Goal: Transaction & Acquisition: Download file/media

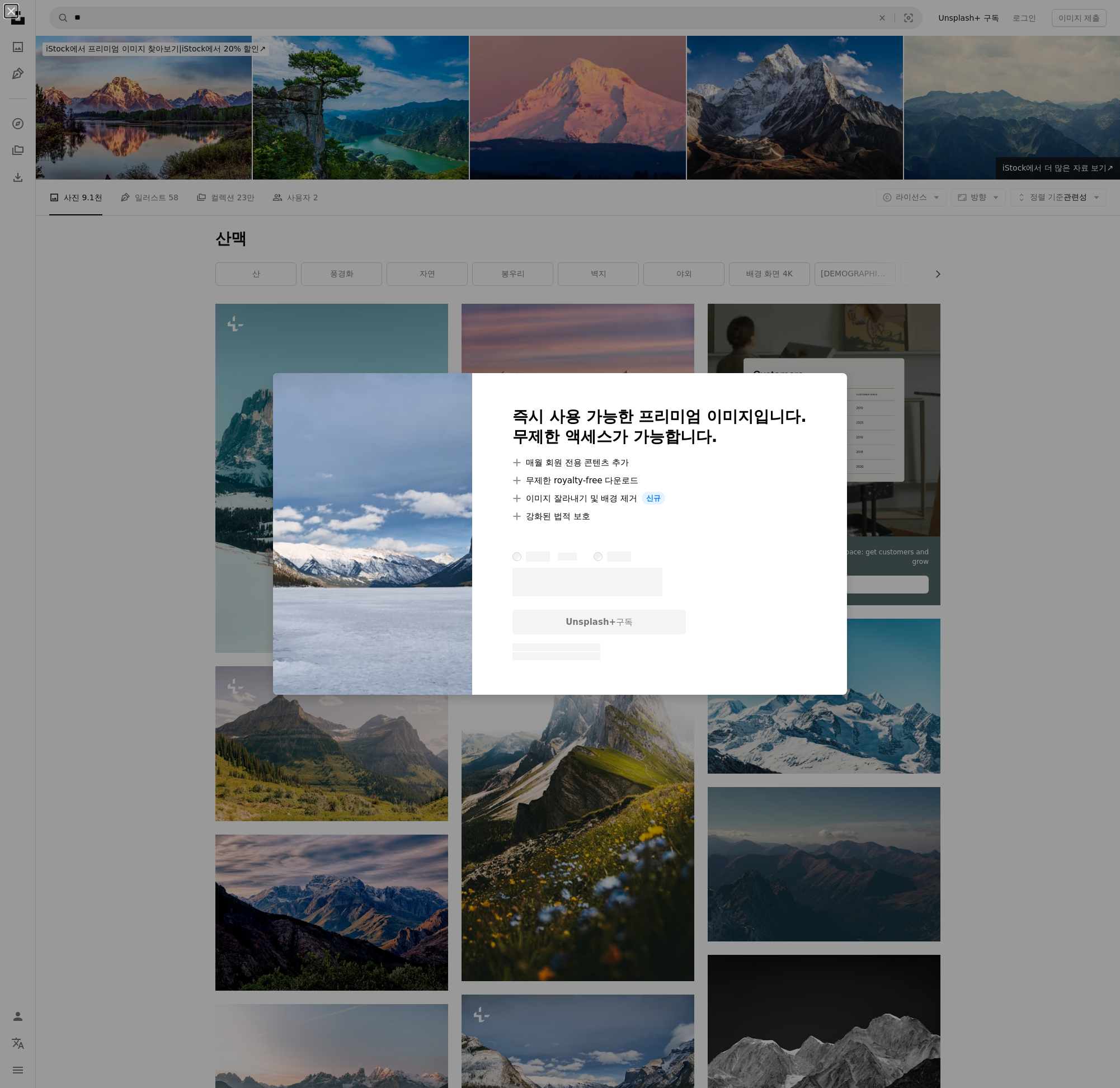
scroll to position [392, 0]
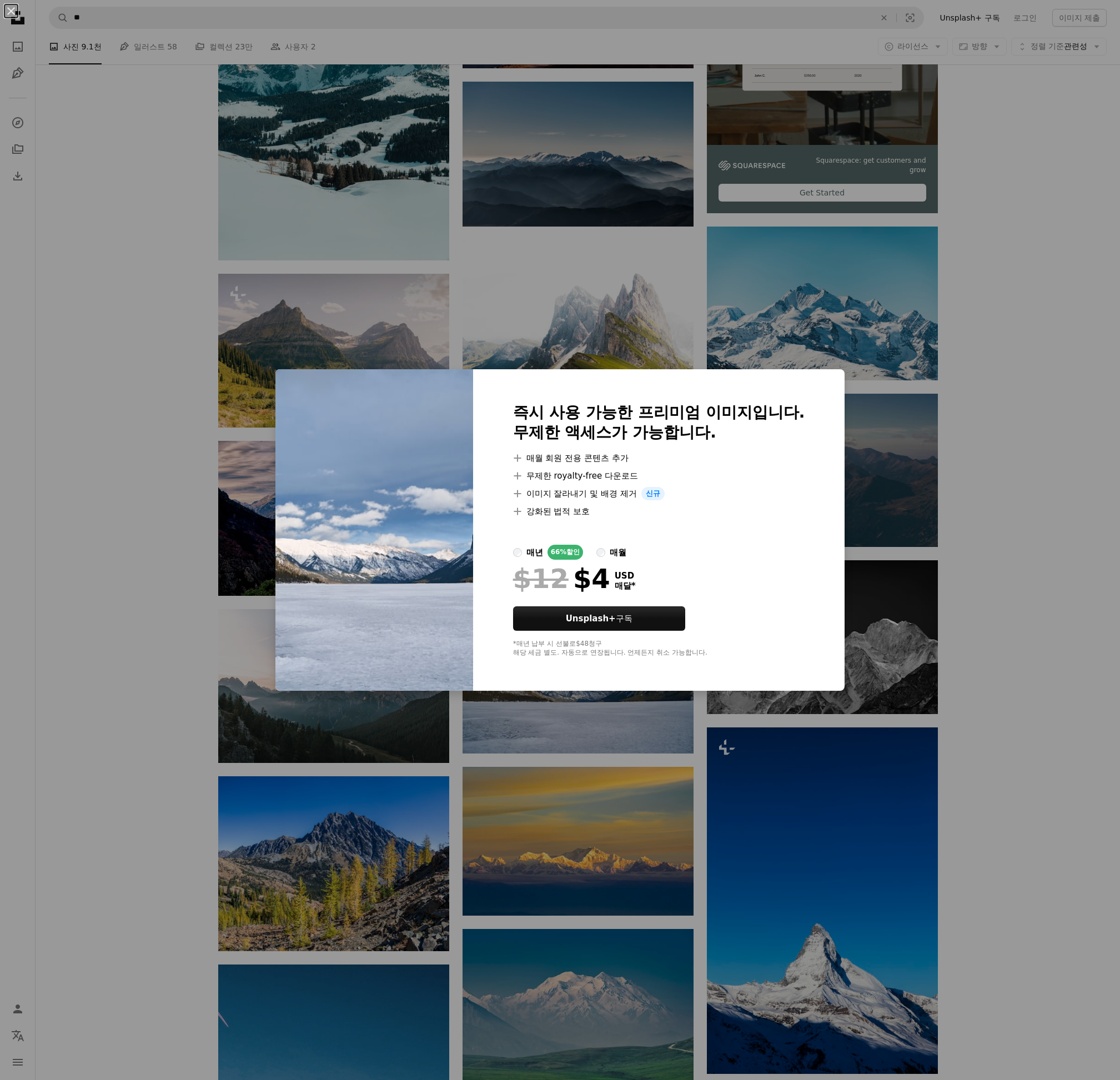
click at [1054, 762] on div "An X shape 즉시 사용 가능한 프리미엄 이미지입니다. 무제한 액세스가 가능합니다. A plus sign 매월 회원 전용 콘텐츠 추가 A…" at bounding box center [560, 540] width 1120 height 1080
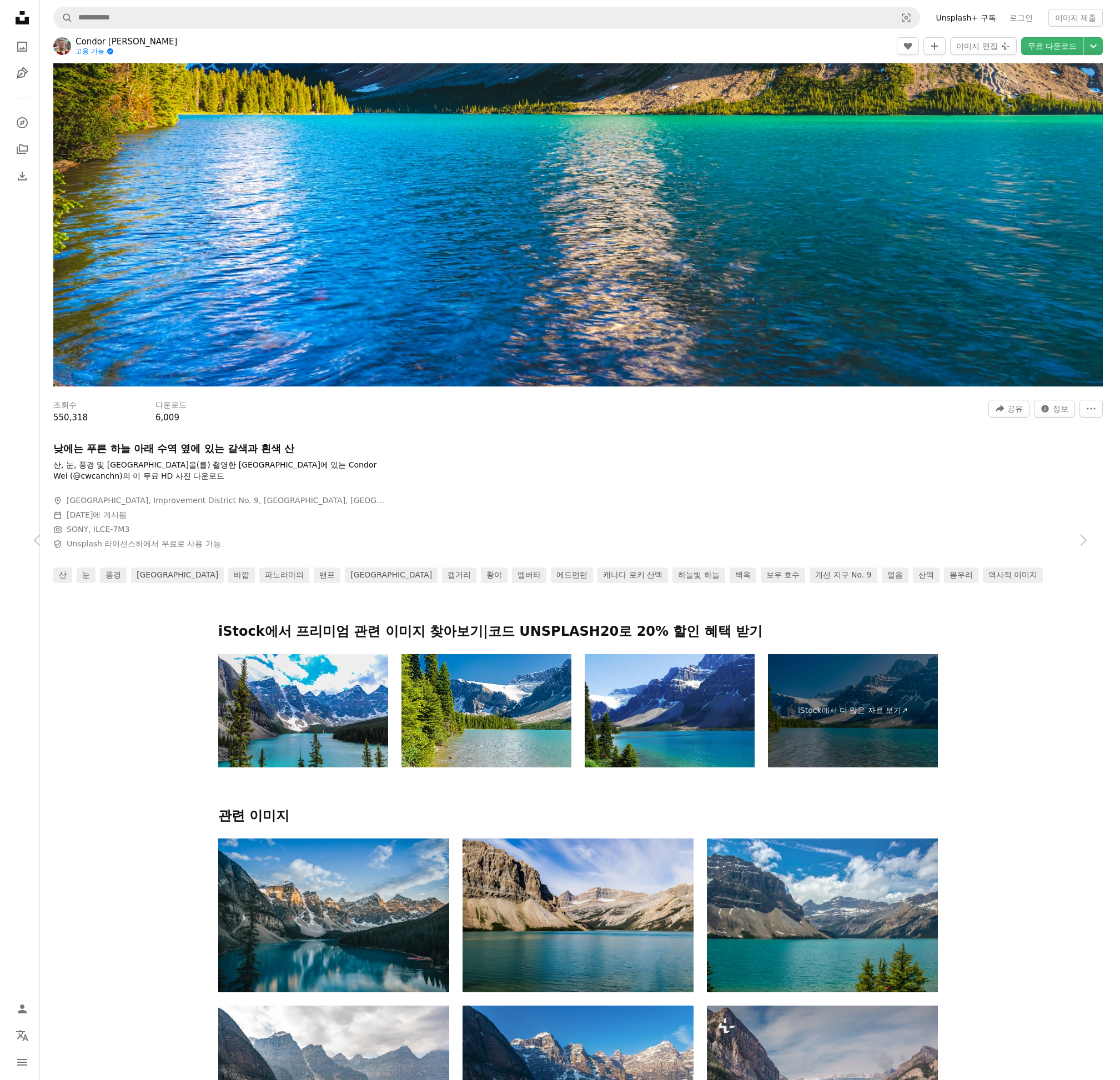
scroll to position [722, 0]
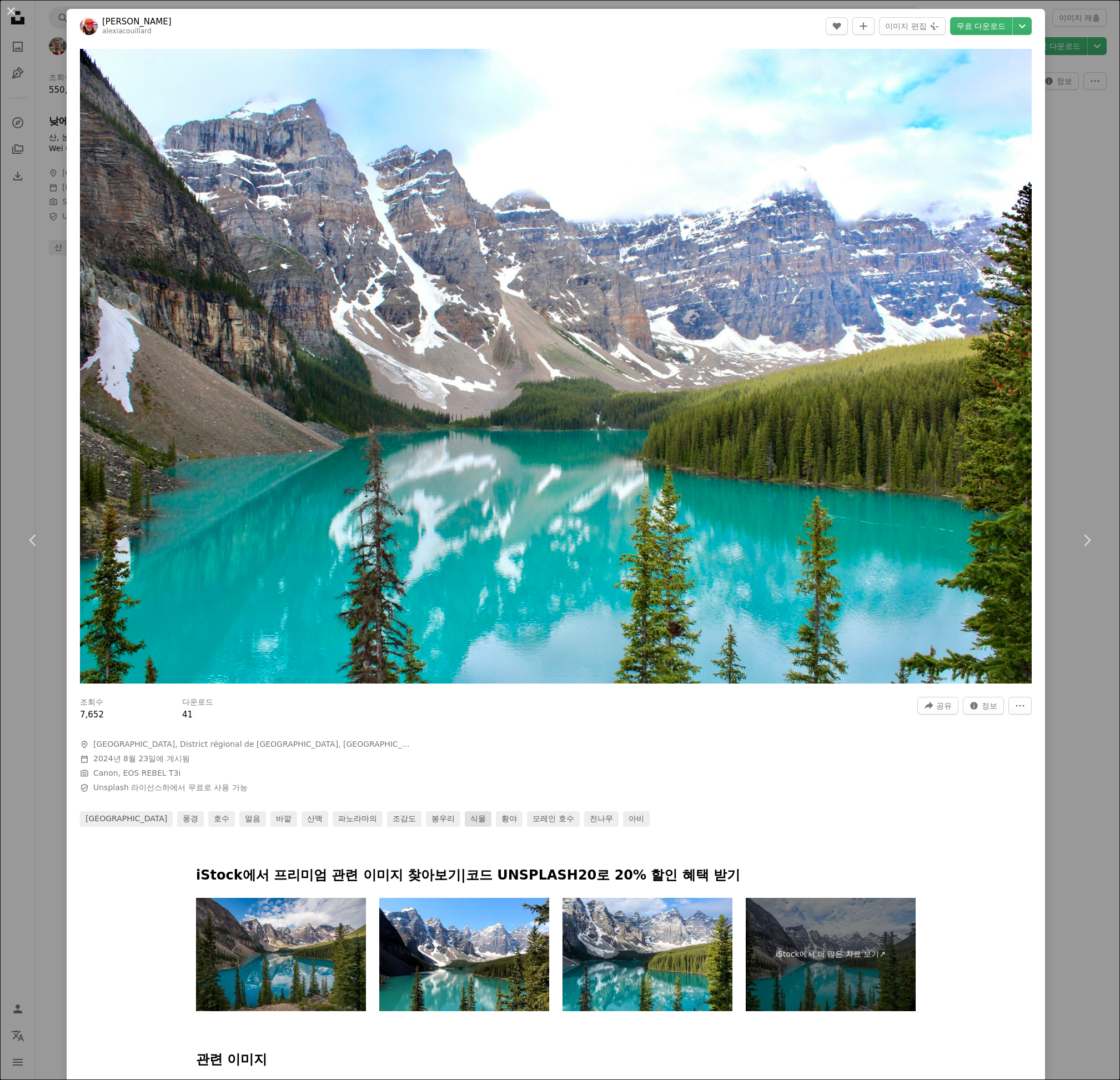
click at [465, 815] on link "식물" at bounding box center [478, 819] width 27 height 16
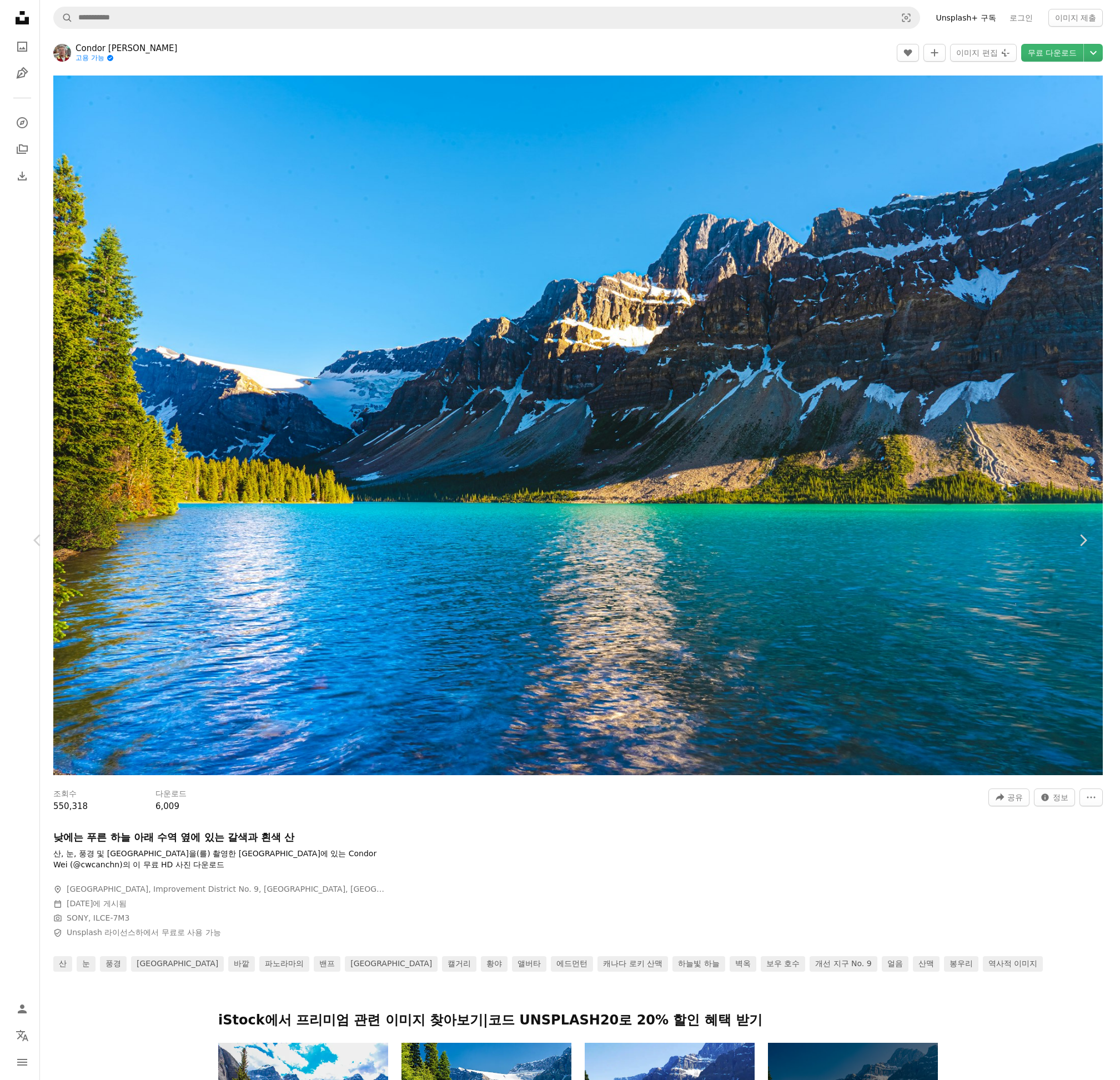
scroll to position [722, 0]
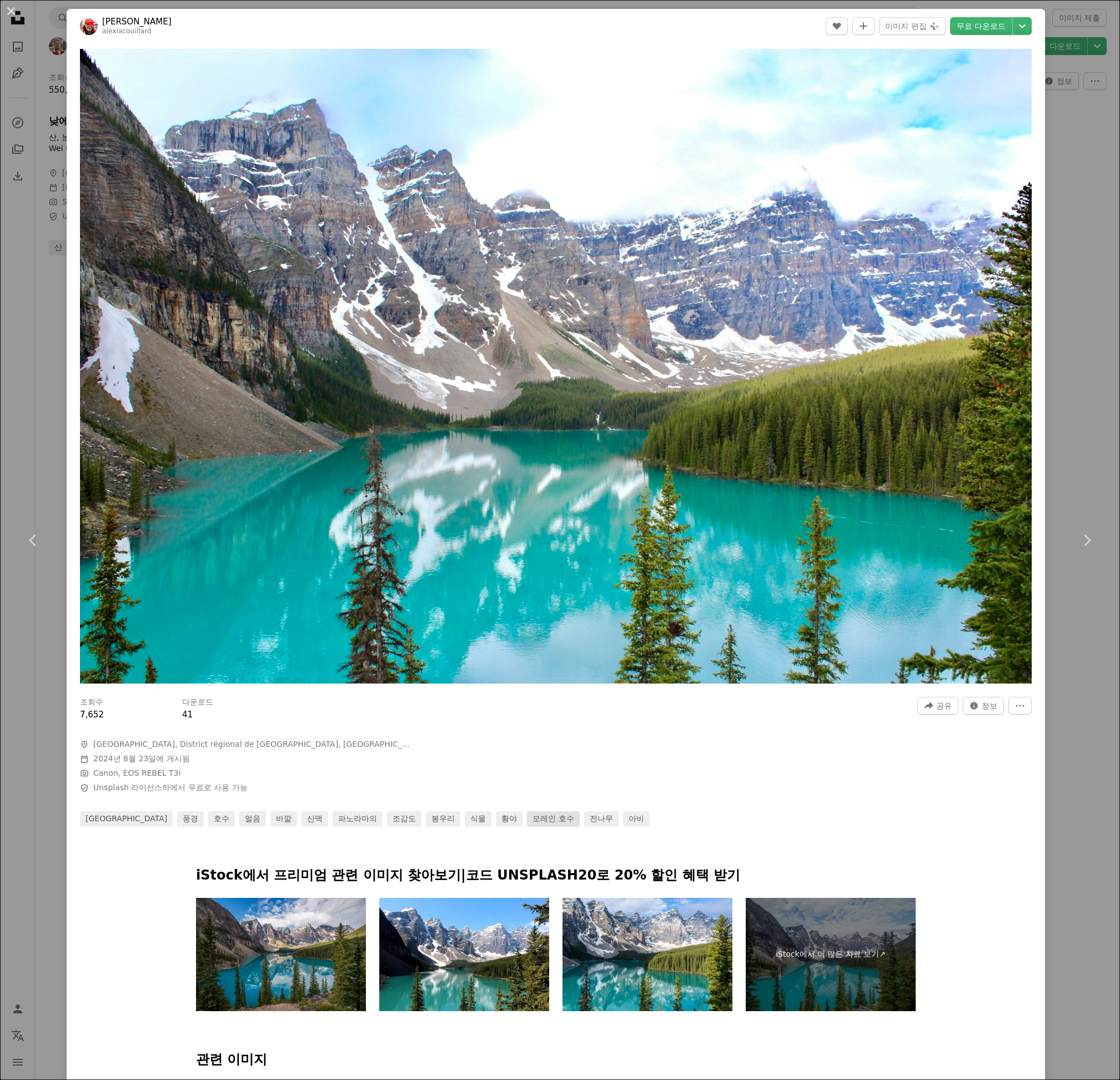
click at [527, 818] on link "모레인 호수" at bounding box center [553, 819] width 52 height 16
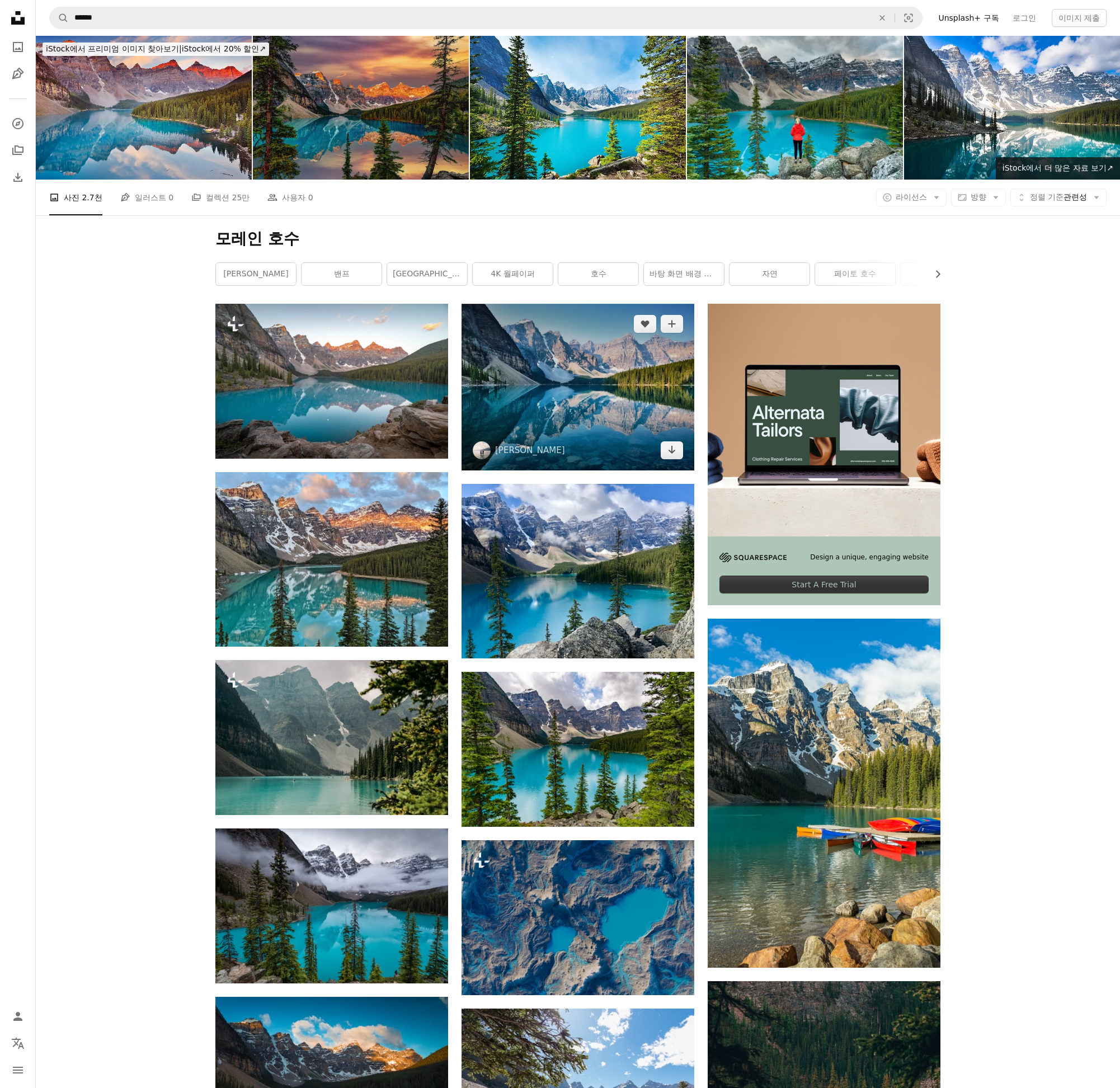
click at [631, 400] on img at bounding box center [578, 387] width 232 height 166
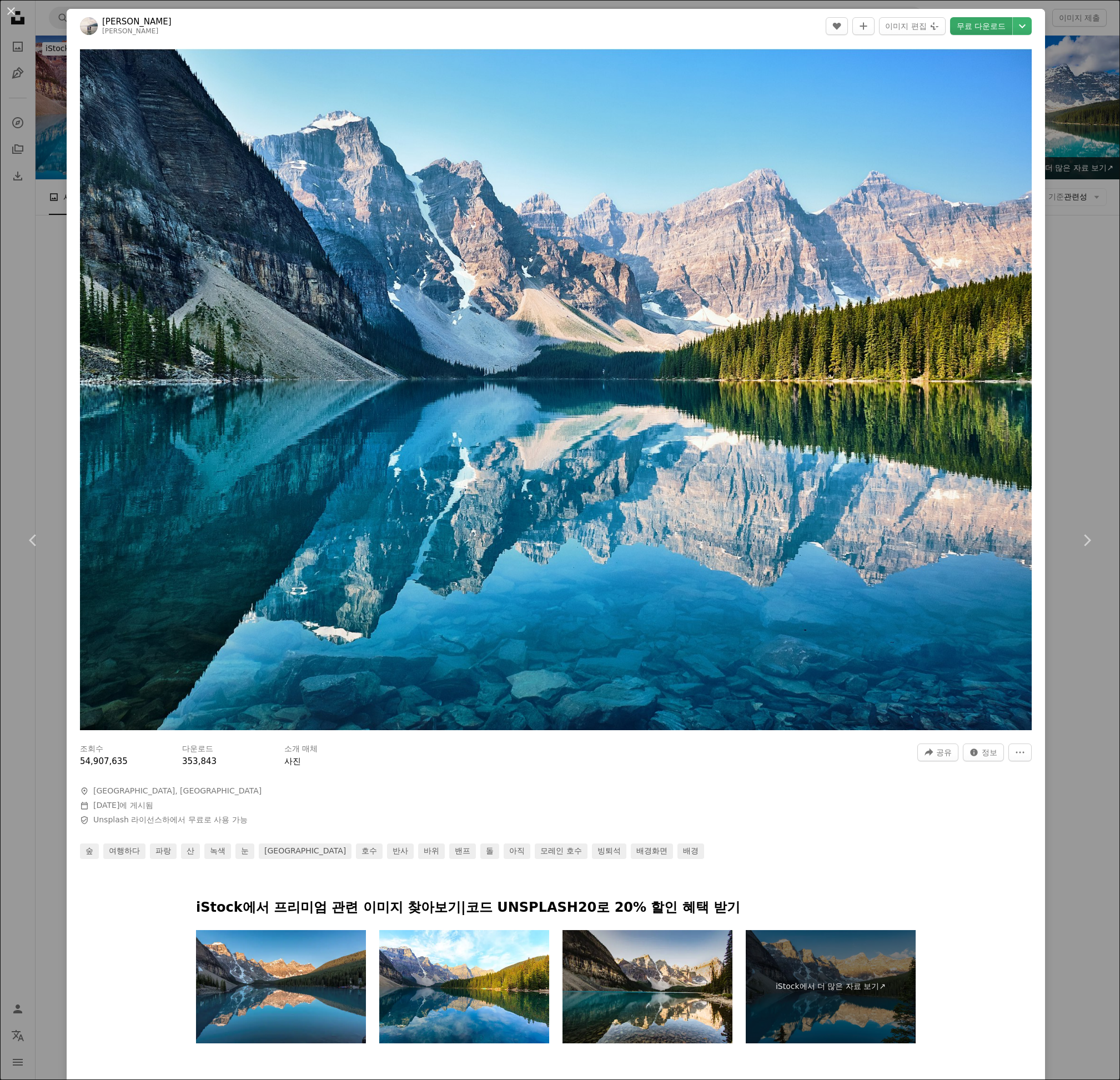
click at [984, 28] on link "무료 다운로드" at bounding box center [981, 26] width 62 height 18
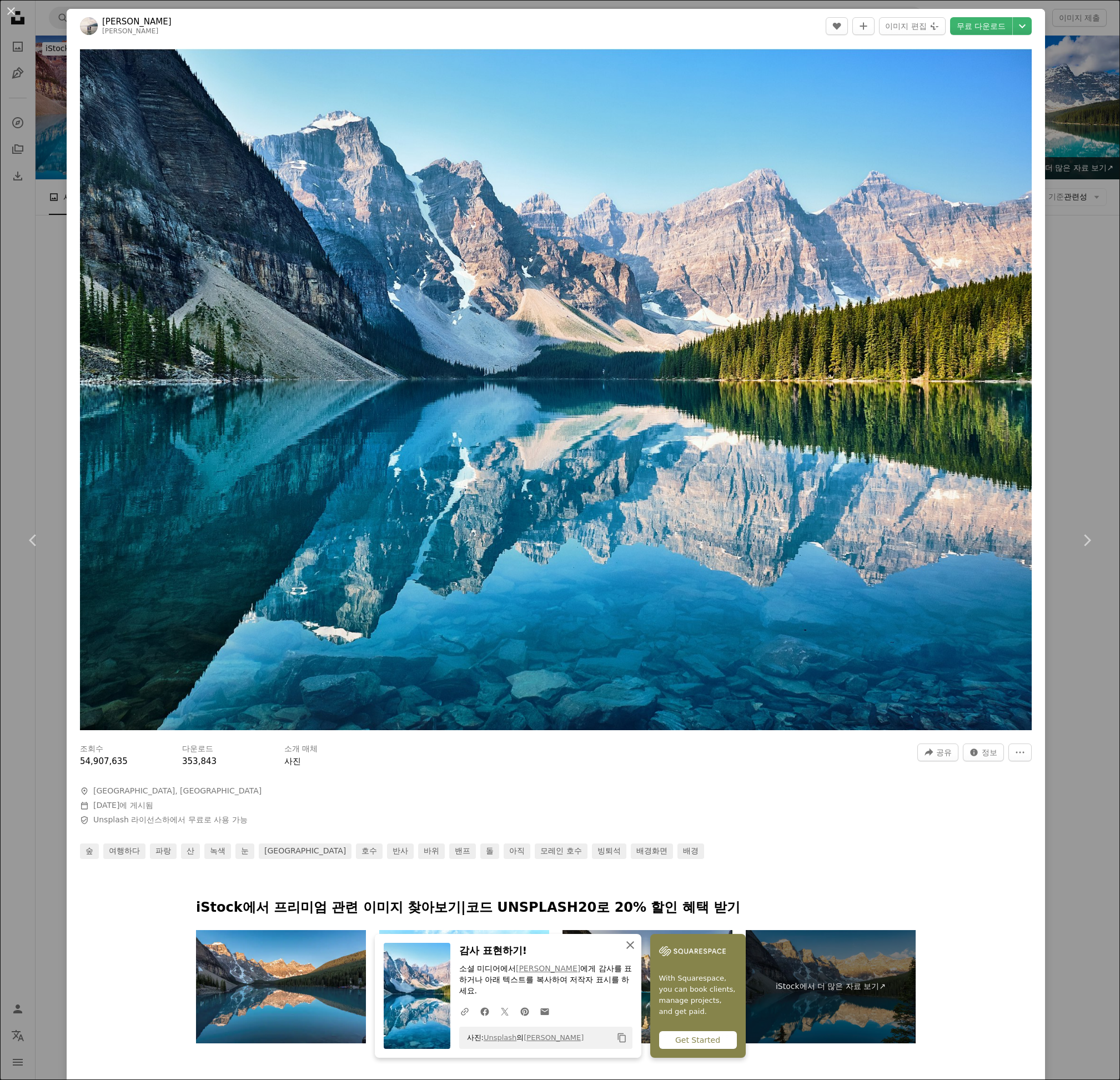
click at [626, 952] on icon "An X shape" at bounding box center [630, 945] width 13 height 13
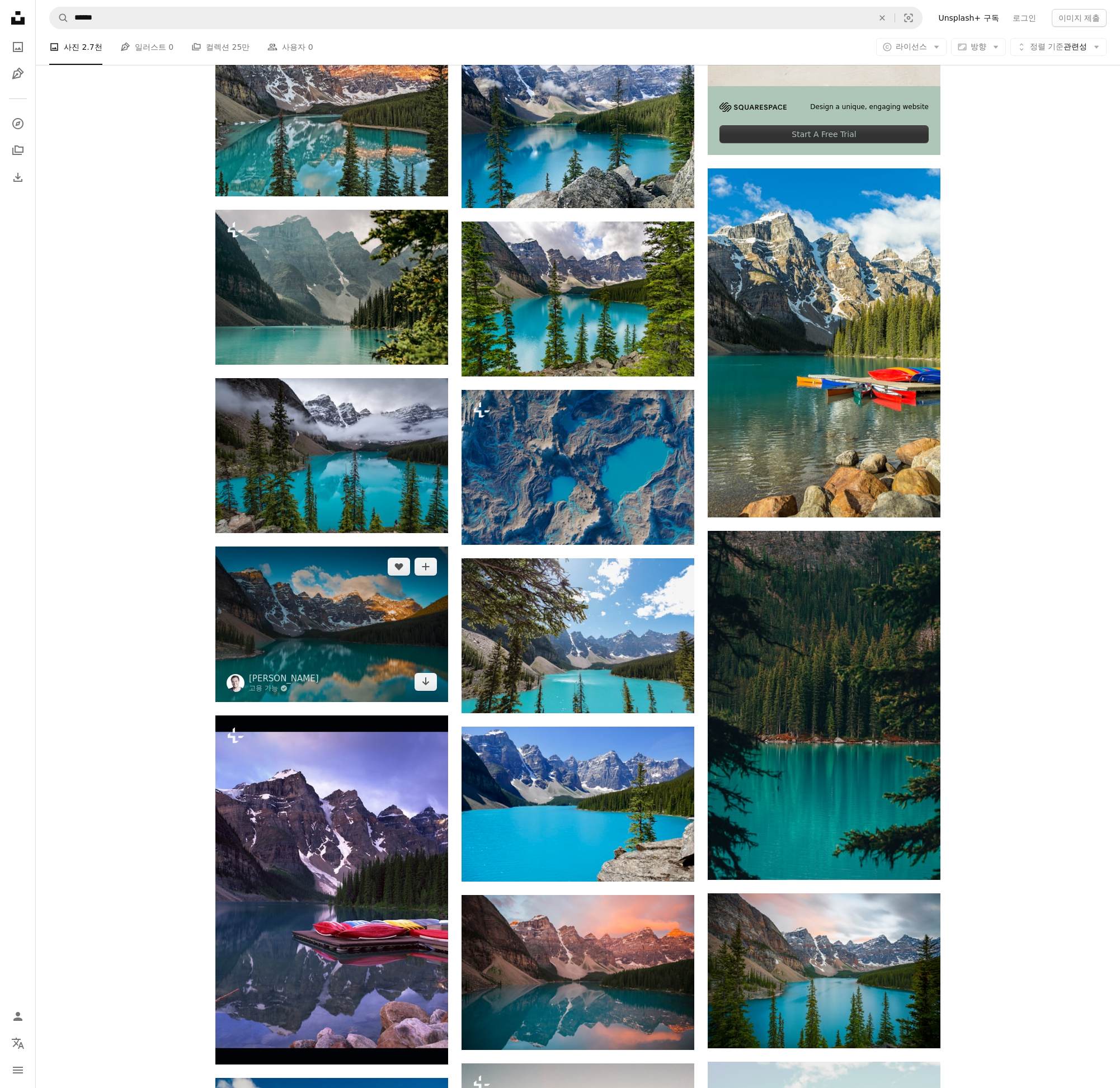
scroll to position [503, 0]
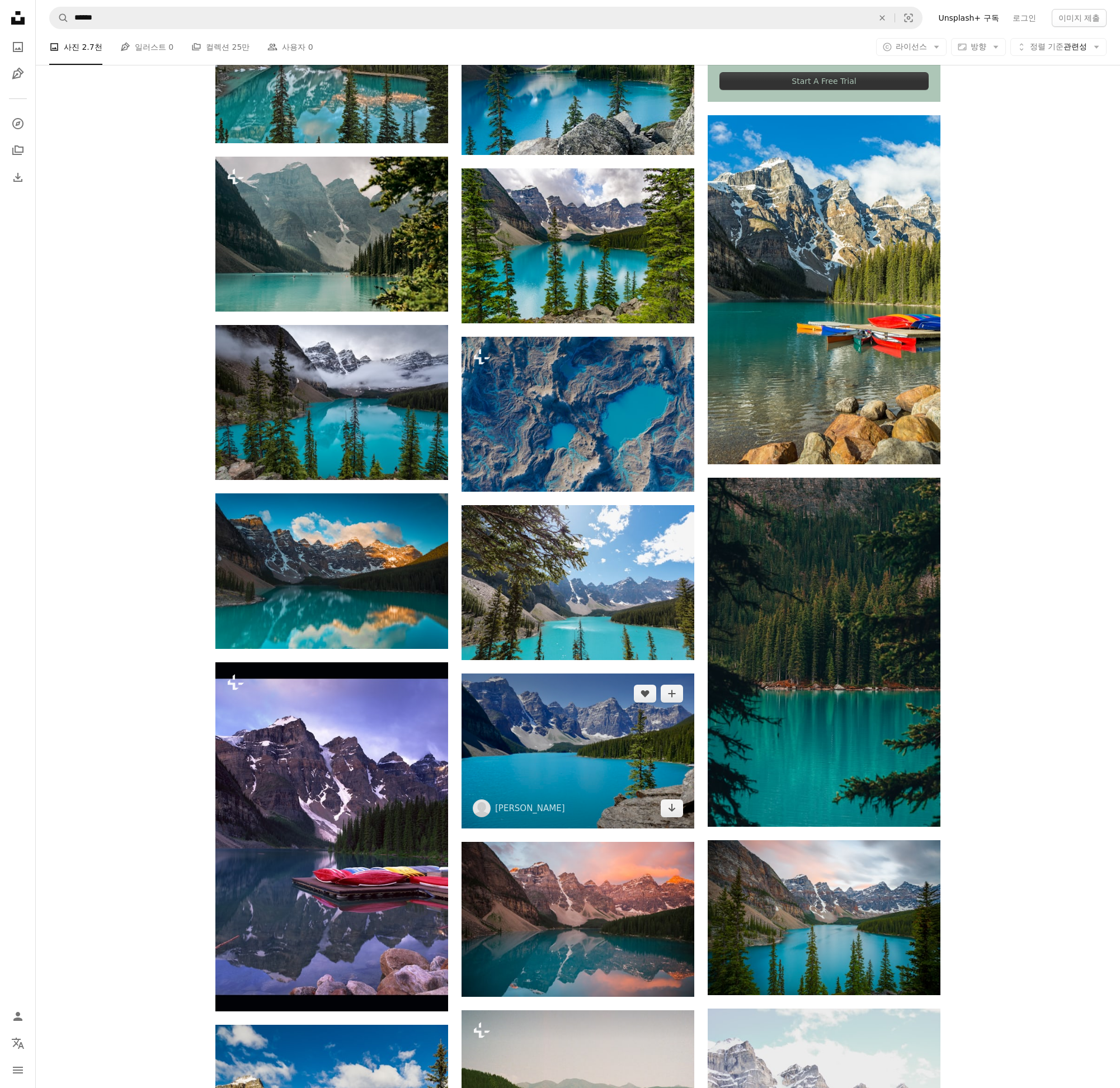
click at [543, 755] on img at bounding box center [578, 751] width 232 height 155
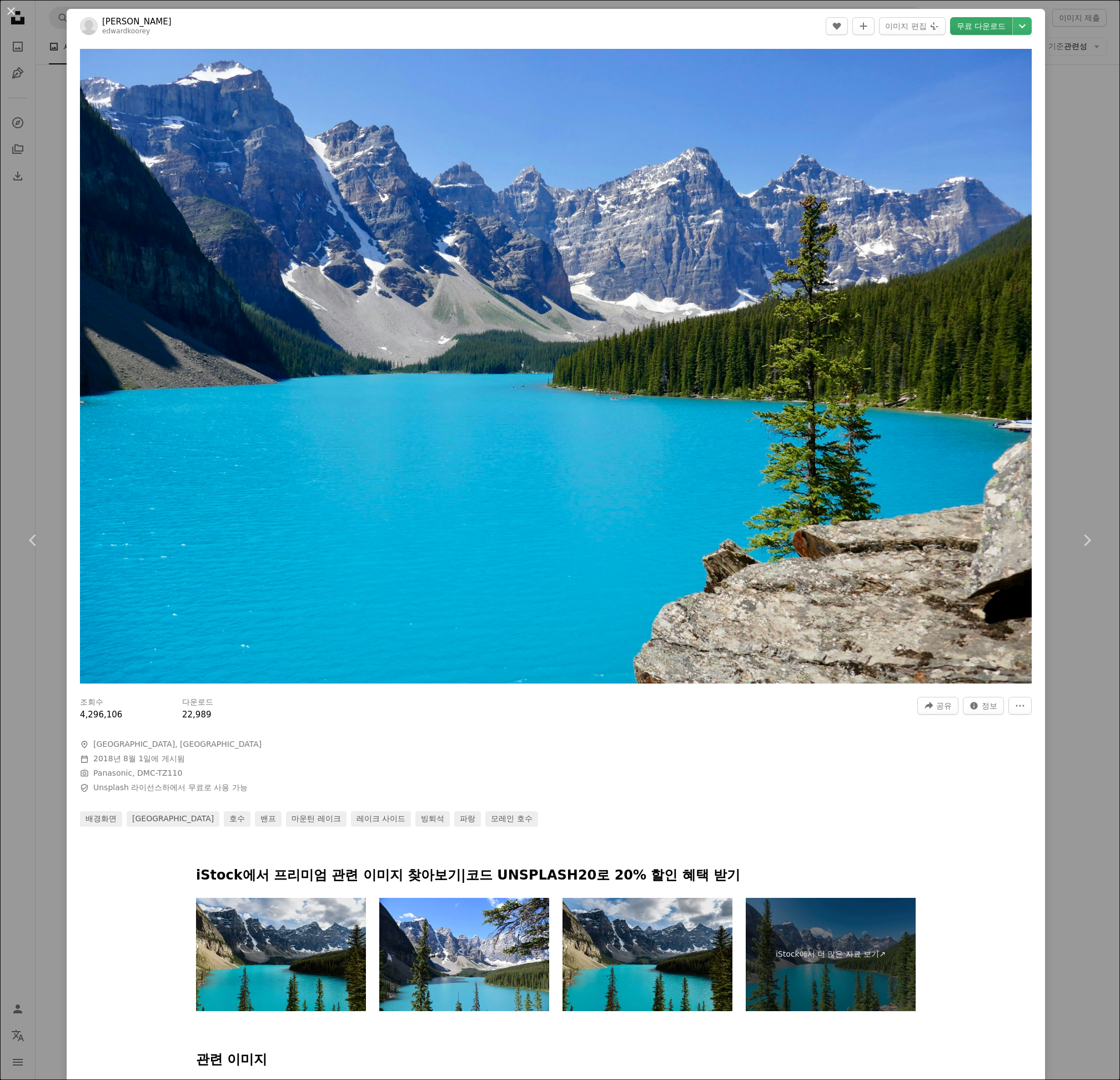
click at [997, 25] on link "무료 다운로드" at bounding box center [981, 26] width 62 height 18
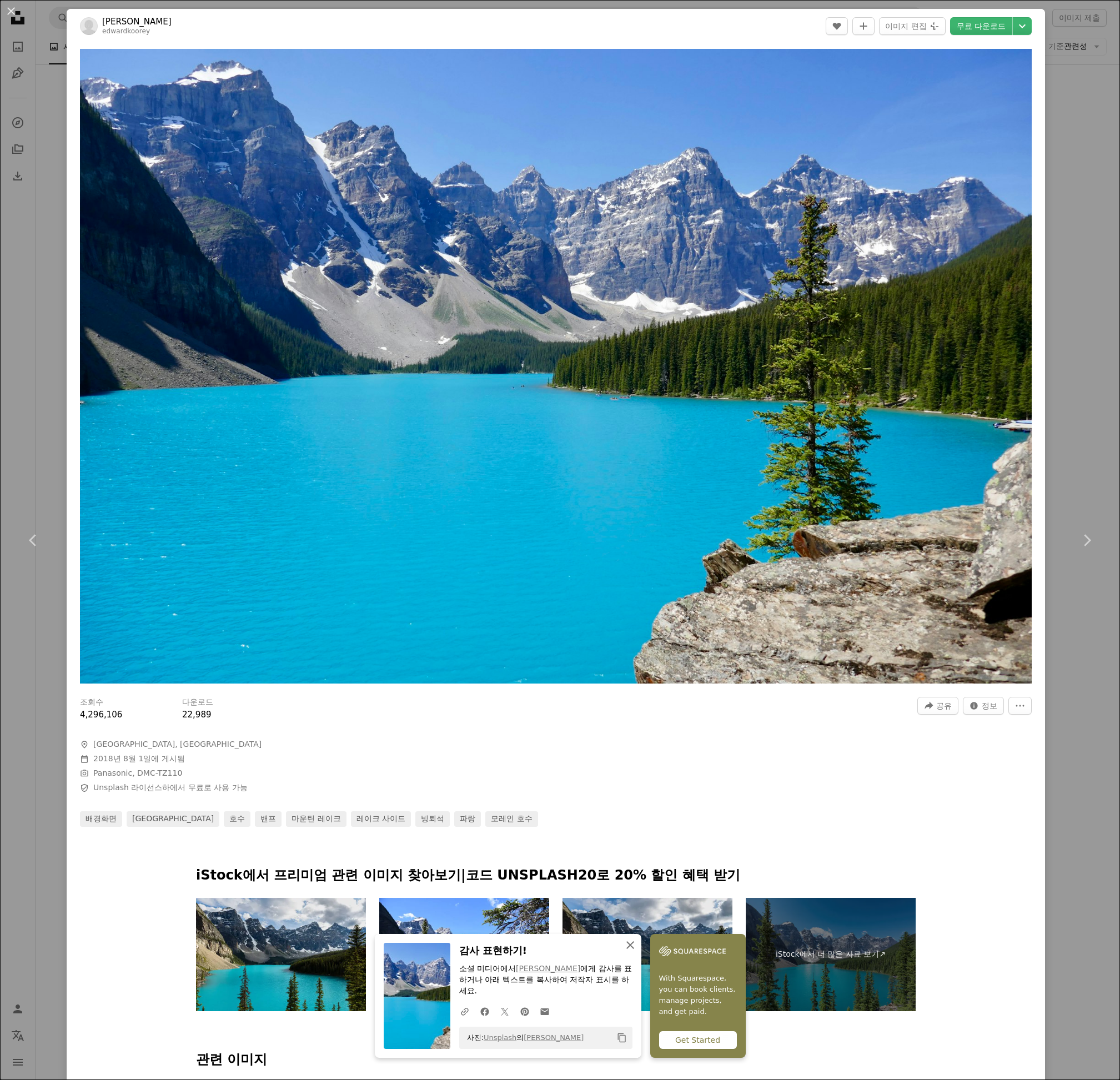
click at [624, 946] on icon "An X shape" at bounding box center [630, 945] width 13 height 13
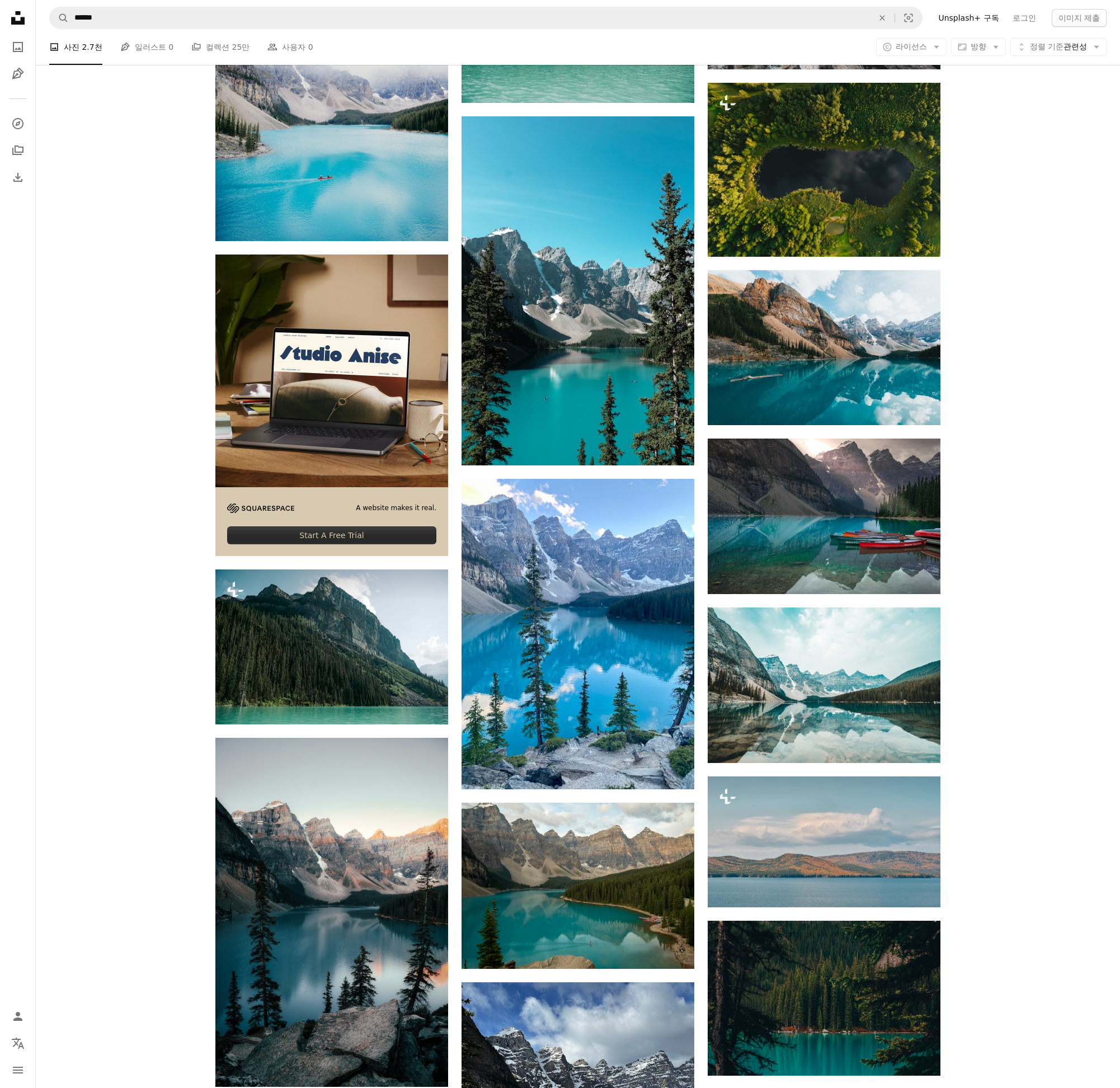
scroll to position [1958, 0]
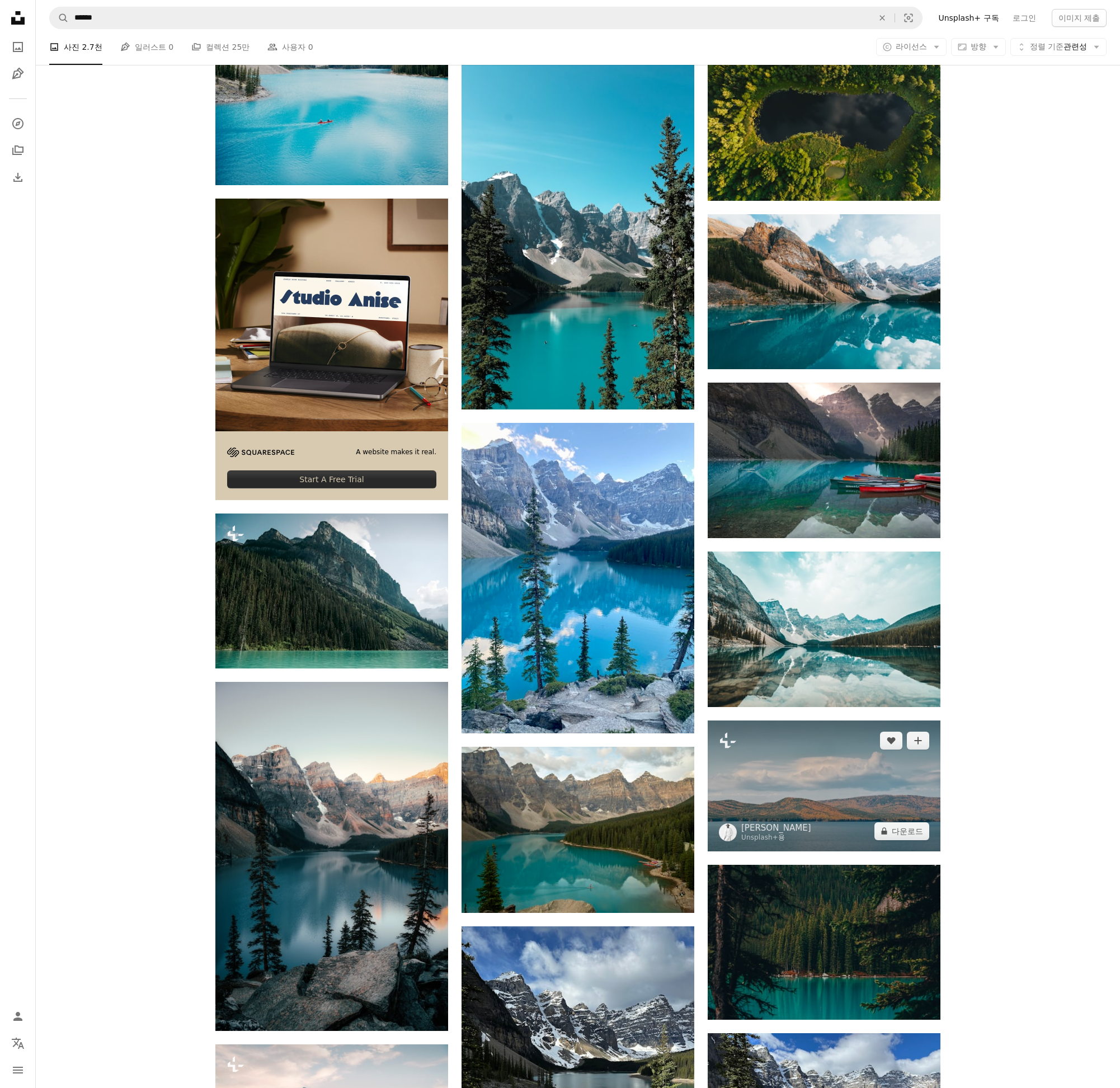
click at [810, 783] on img at bounding box center [823, 786] width 232 height 131
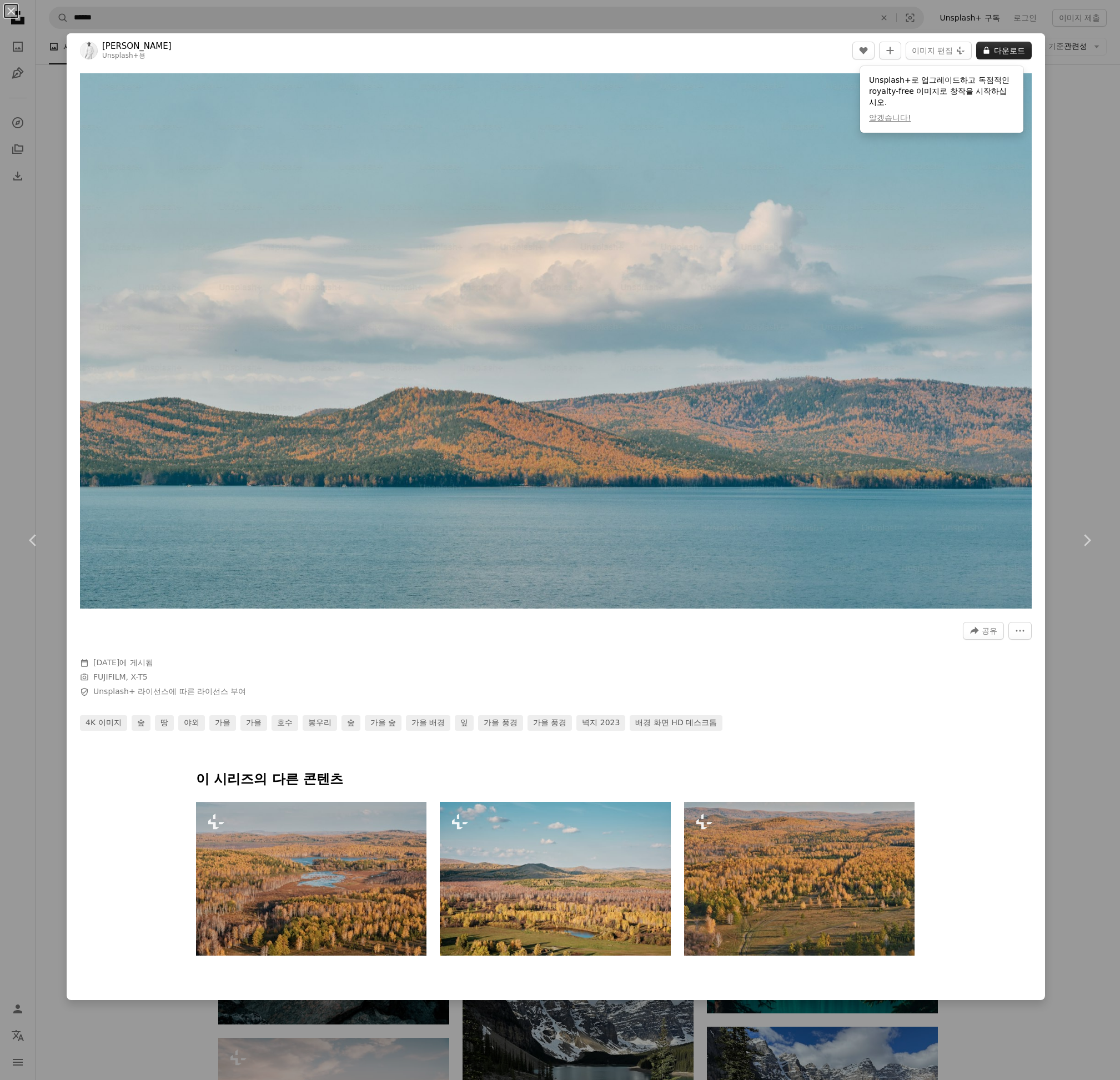
click at [999, 50] on button "A lock 다운로드" at bounding box center [1004, 50] width 56 height 18
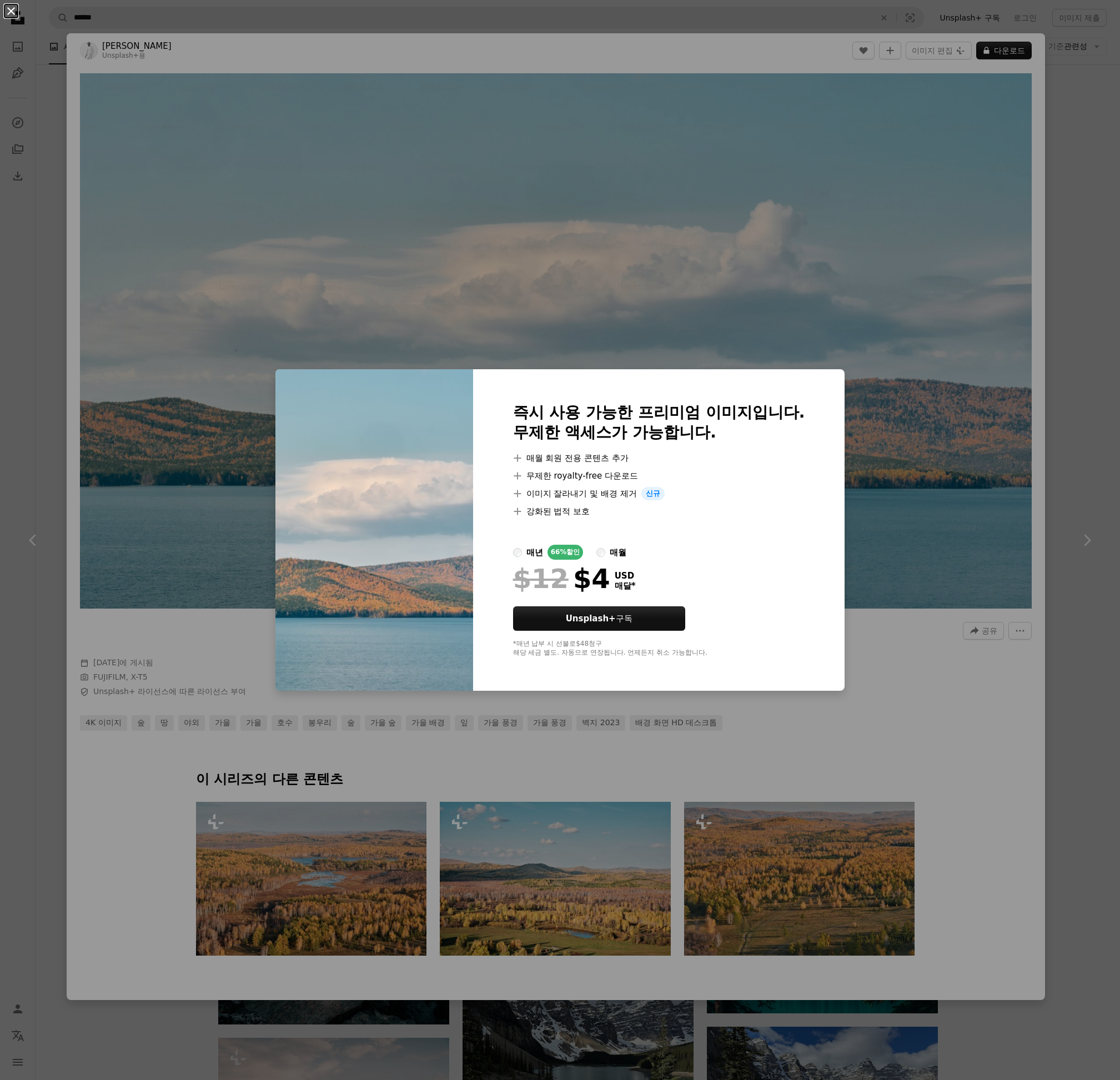
click at [14, 9] on button "An X shape" at bounding box center [11, 11] width 13 height 13
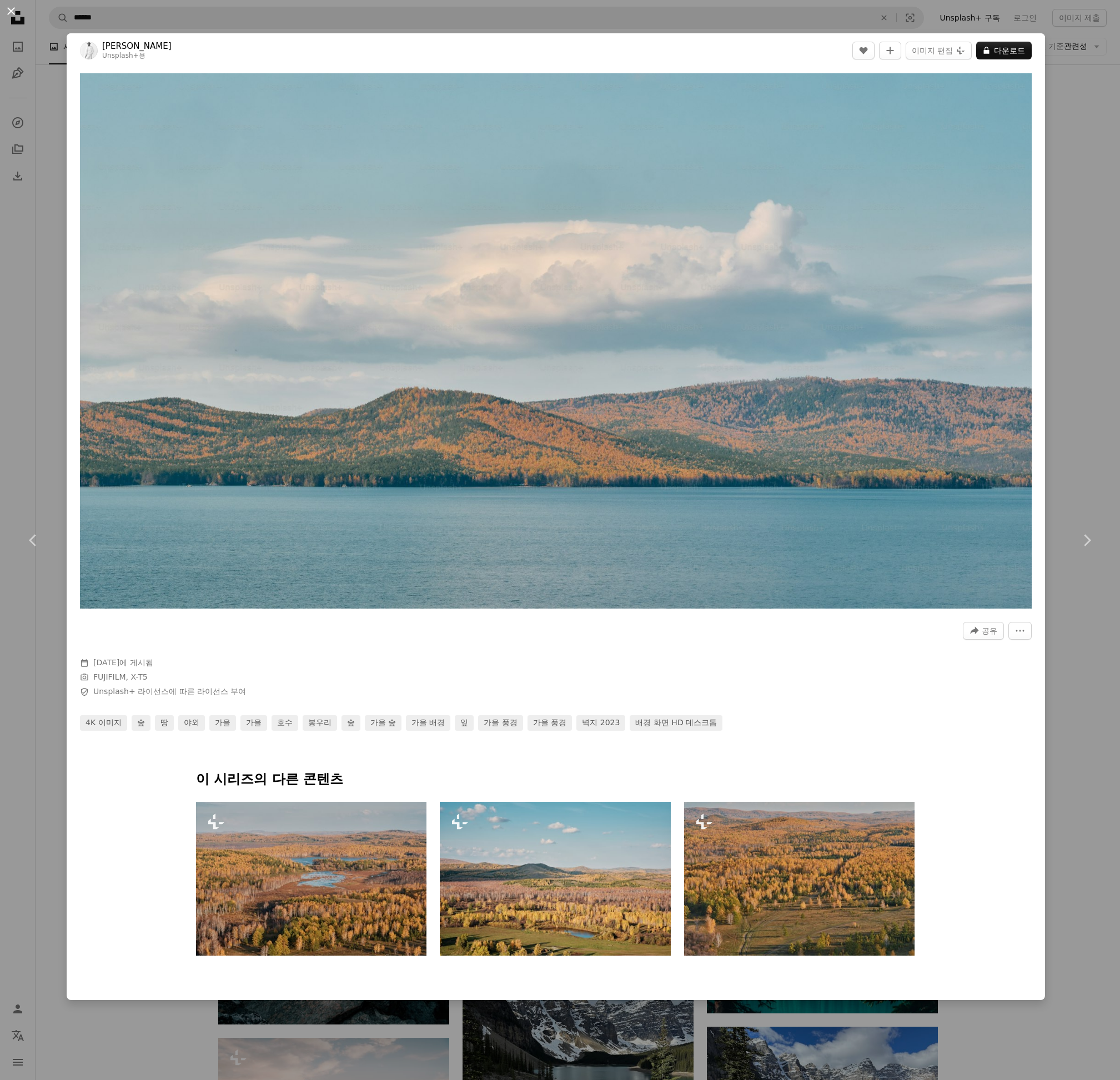
click at [12, 9] on button "An X shape" at bounding box center [11, 11] width 13 height 13
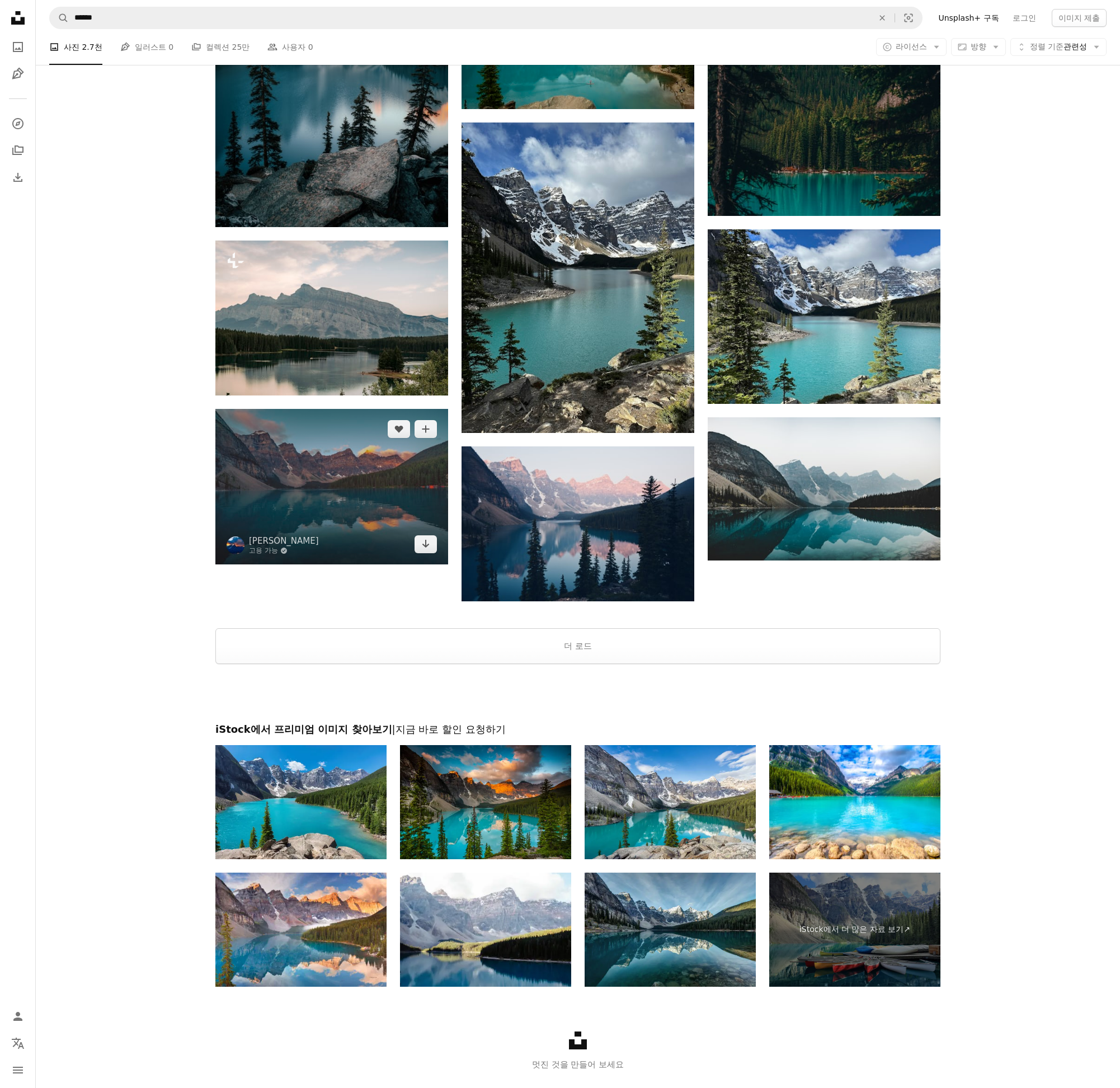
scroll to position [2790, 0]
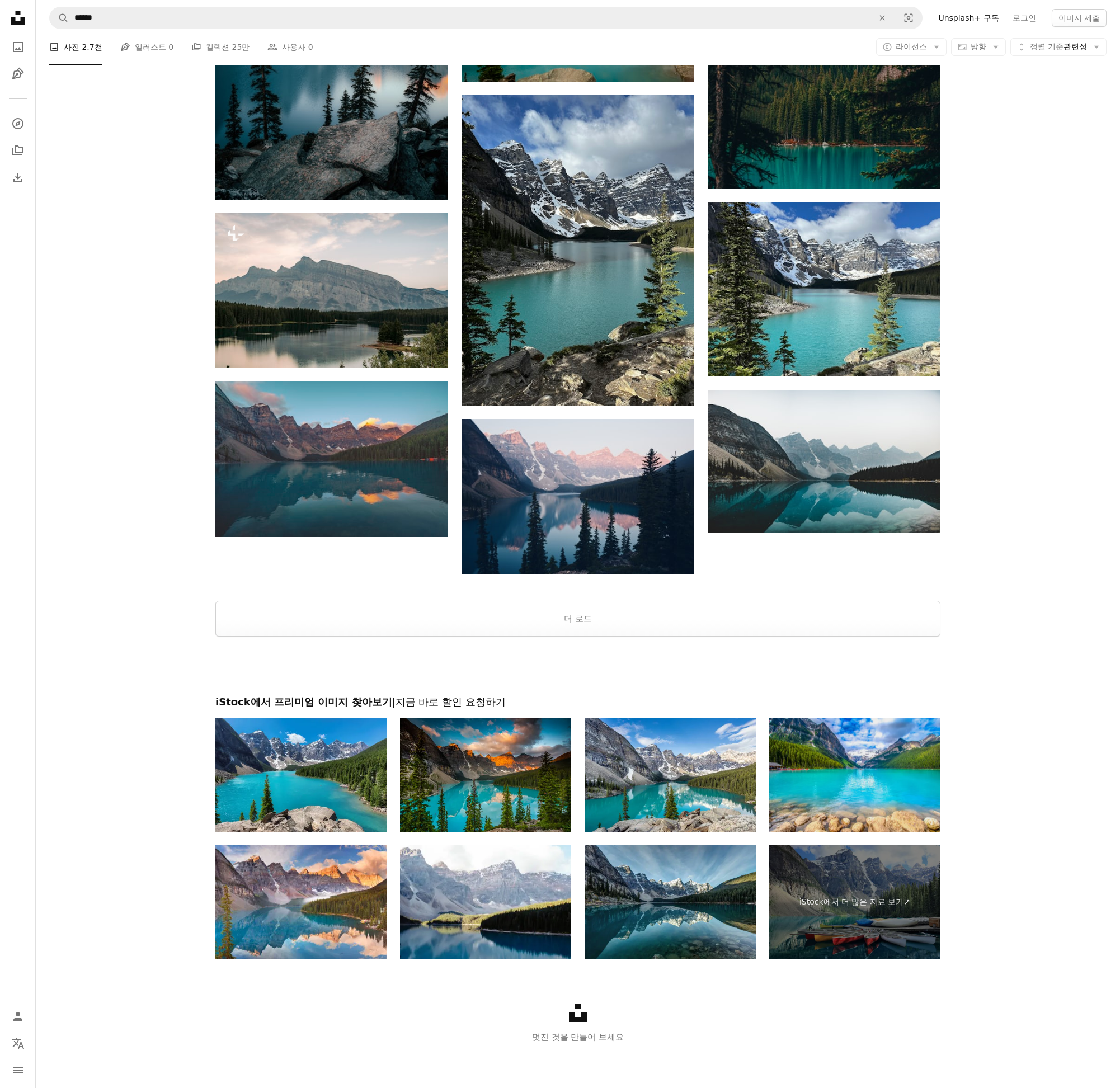
click at [899, 785] on img at bounding box center [855, 775] width 171 height 114
